Goal: Find specific page/section: Locate a particular part of the current website

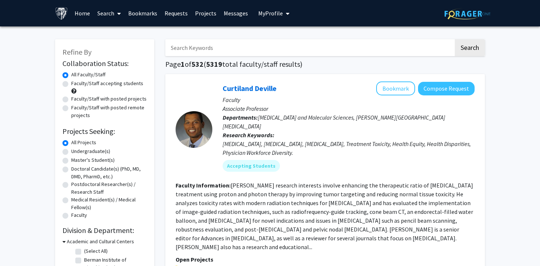
click at [214, 54] on input "Search Keywords" at bounding box center [309, 47] width 289 height 17
type input "[PERSON_NAME]"
click at [455, 39] on button "Search" at bounding box center [470, 47] width 30 height 17
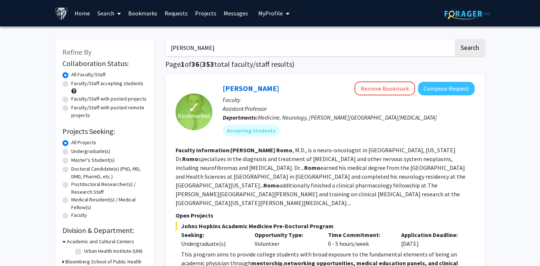
scroll to position [150, 0]
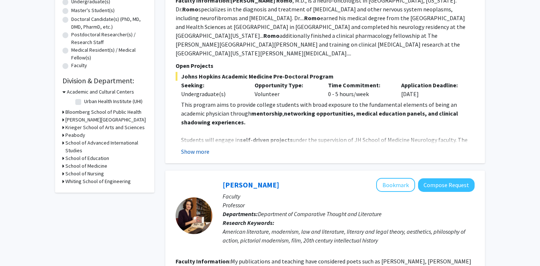
click at [196, 147] on button "Show more" at bounding box center [195, 151] width 28 height 9
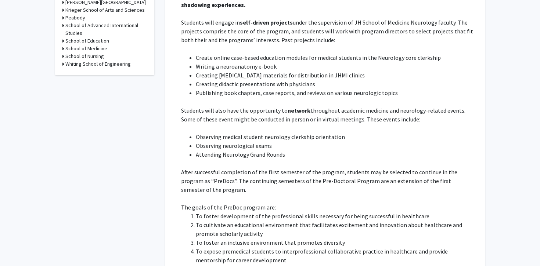
scroll to position [367, 0]
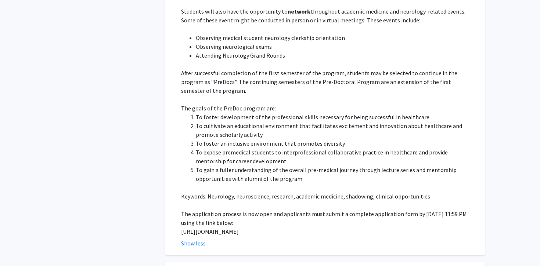
click at [221, 228] on p "[URL][DOMAIN_NAME]" at bounding box center [328, 232] width 294 height 9
copy p "[URL][DOMAIN_NAME]"
